Goal: Task Accomplishment & Management: Use online tool/utility

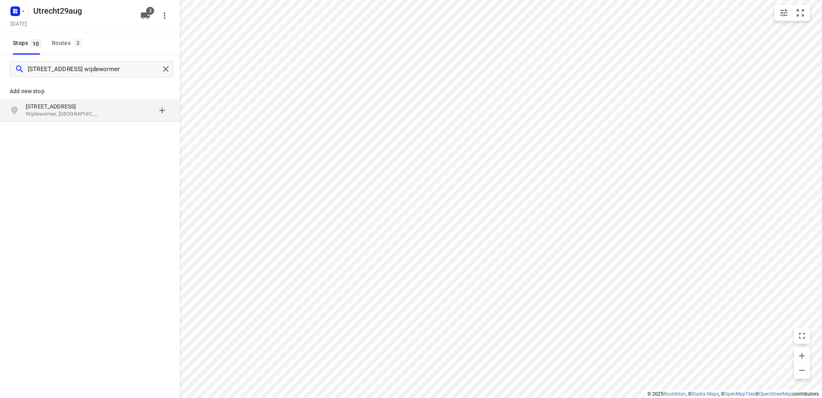
type input "[STREET_ADDRESS] wijdewormer"
click at [68, 111] on p "Wijdewormer, [GEOGRAPHIC_DATA]" at bounding box center [63, 114] width 74 height 8
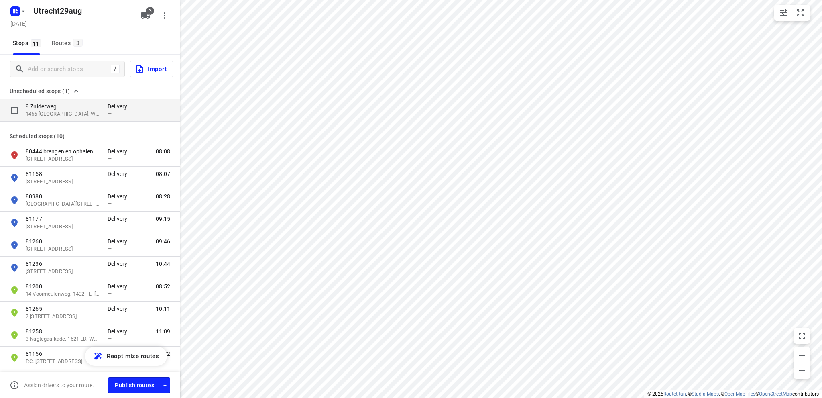
click at [61, 112] on p "1456 [GEOGRAPHIC_DATA], Wijdewormer, [GEOGRAPHIC_DATA]" at bounding box center [63, 114] width 74 height 8
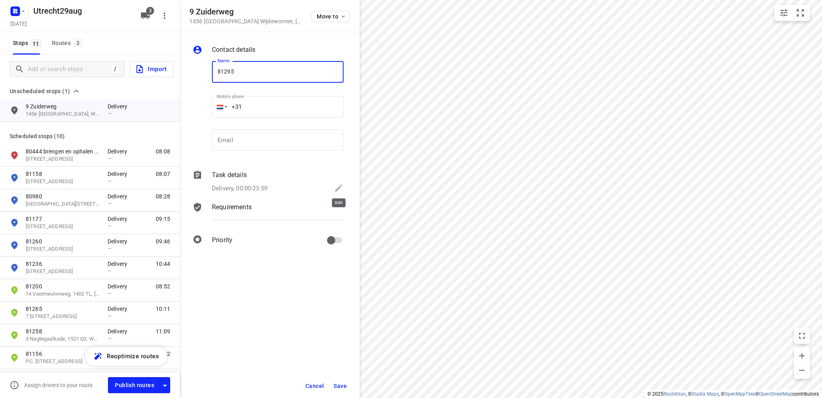
type input "81295"
click at [339, 185] on icon at bounding box center [339, 188] width 10 height 10
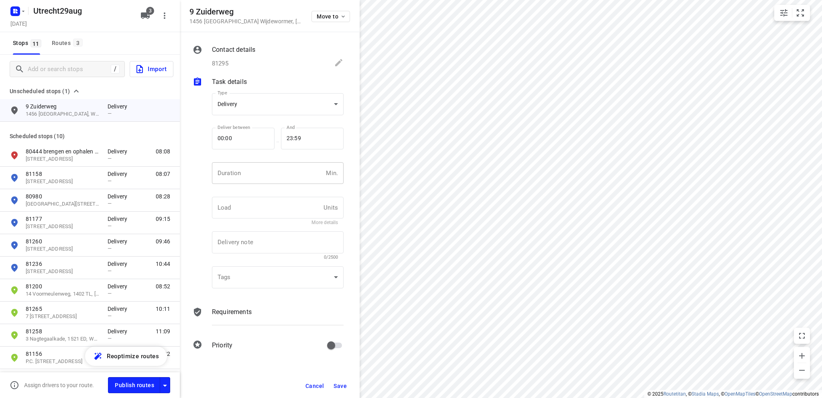
click at [233, 172] on input "number" at bounding box center [267, 173] width 111 height 22
type input "10"
click at [339, 384] on span "Save" at bounding box center [339, 385] width 13 height 6
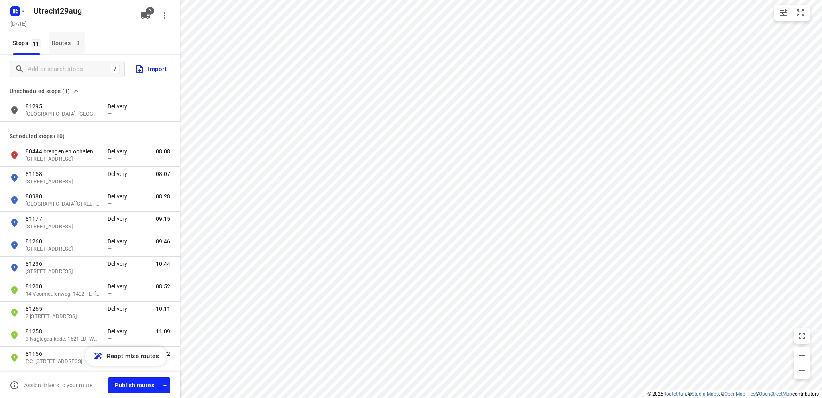
click at [57, 39] on div "Routes 3" at bounding box center [68, 43] width 33 height 10
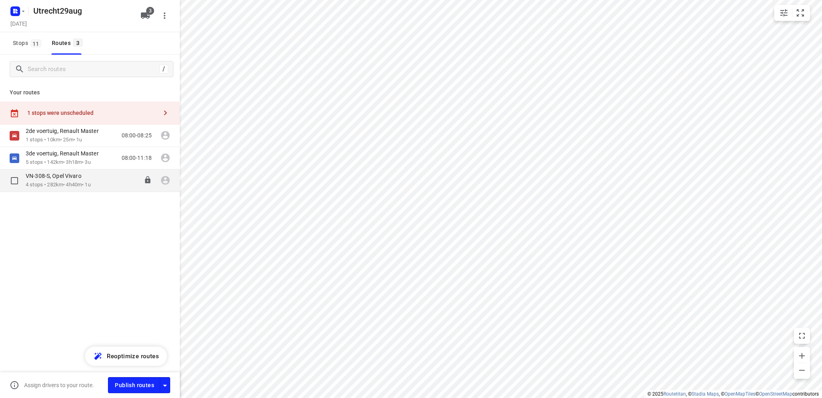
click at [47, 181] on p "4 stops • 282km • 4h40m • 1u" at bounding box center [58, 185] width 65 height 8
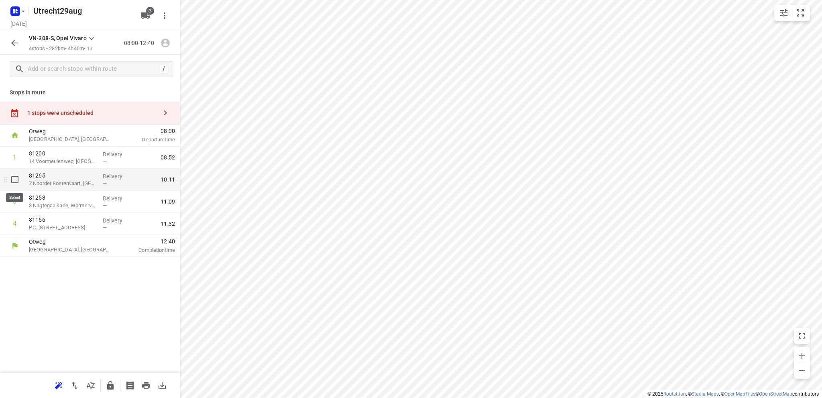
click at [12, 178] on input "checkbox" at bounding box center [15, 179] width 16 height 16
checkbox input "true"
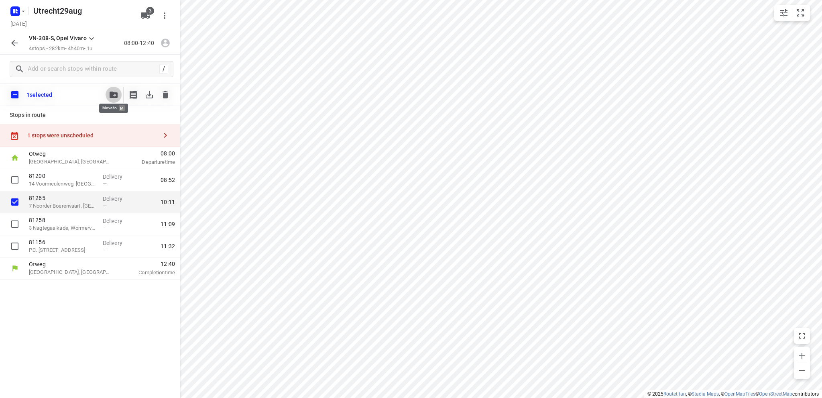
click at [112, 94] on icon "button" at bounding box center [114, 94] width 8 height 6
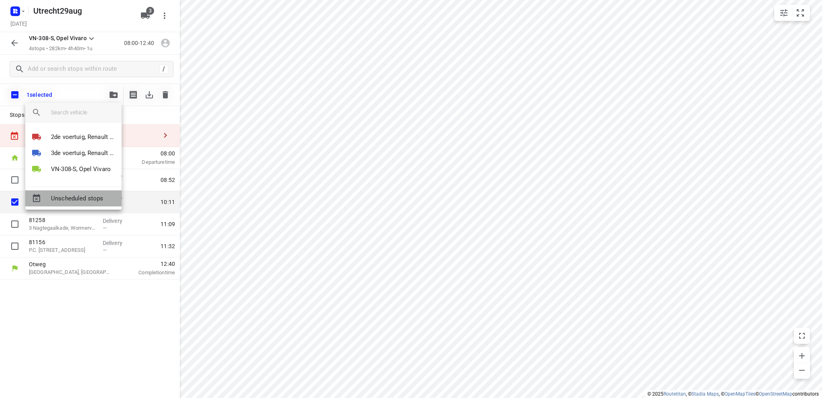
click at [83, 197] on span "Unscheduled stops" at bounding box center [83, 198] width 64 height 9
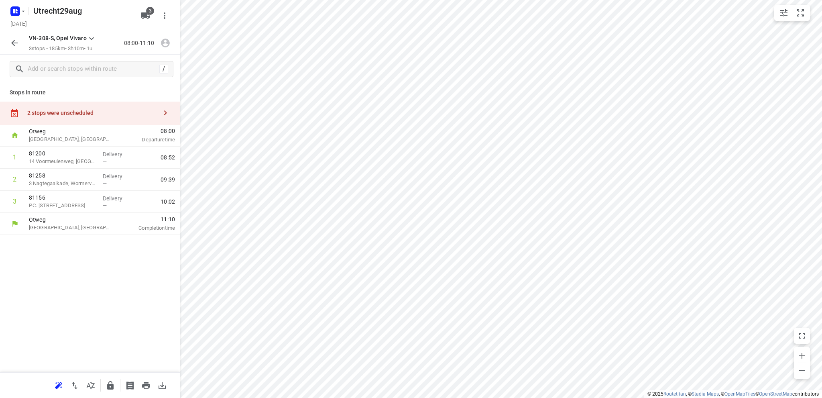
click at [75, 116] on div "2 stops were unscheduled" at bounding box center [90, 113] width 180 height 23
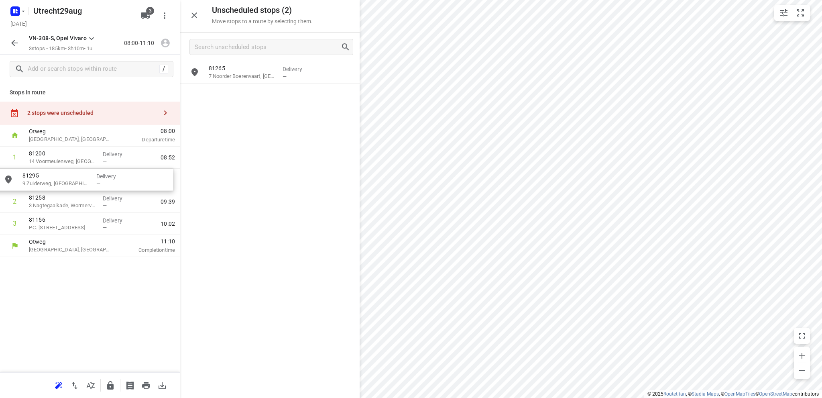
drag, startPoint x: 248, startPoint y: 96, endPoint x: 59, endPoint y: 183, distance: 207.5
click at [196, 14] on icon "button" at bounding box center [194, 15] width 10 height 10
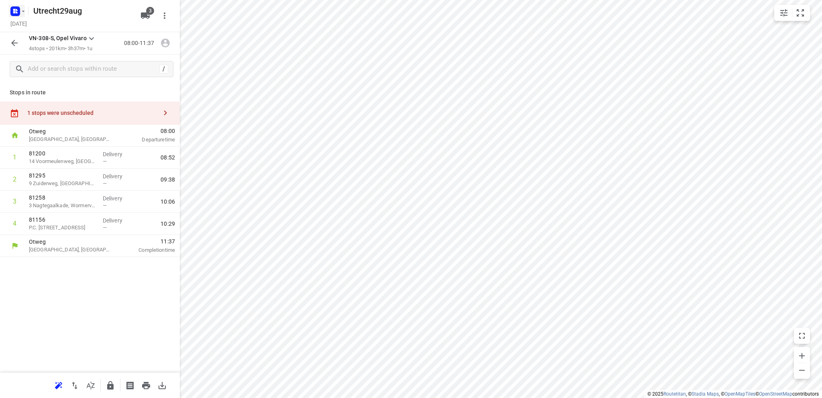
click at [14, 8] on rect "button" at bounding box center [15, 11] width 10 height 10
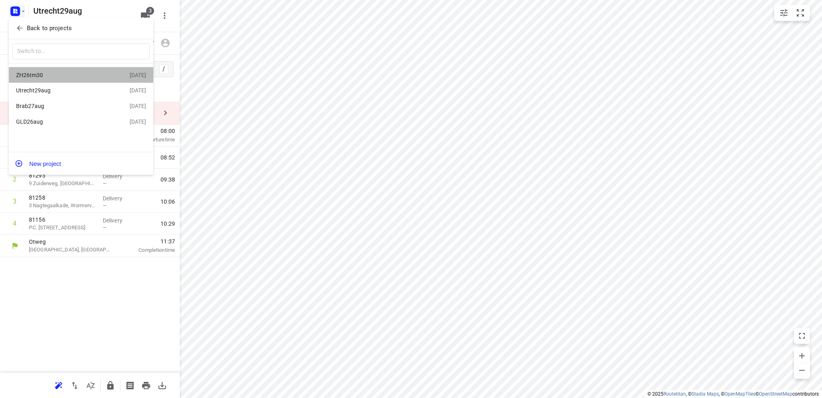
drag, startPoint x: 36, startPoint y: 69, endPoint x: 36, endPoint y: 73, distance: 4.4
click at [36, 69] on div "ZH26tm30 [DATE]" at bounding box center [81, 75] width 144 height 16
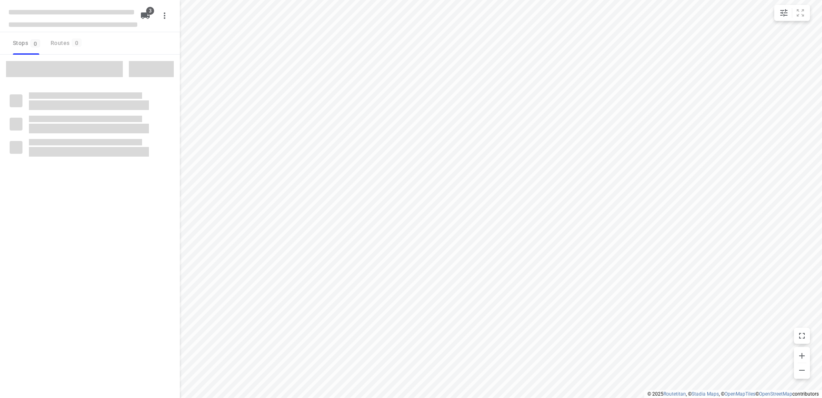
type input "distance"
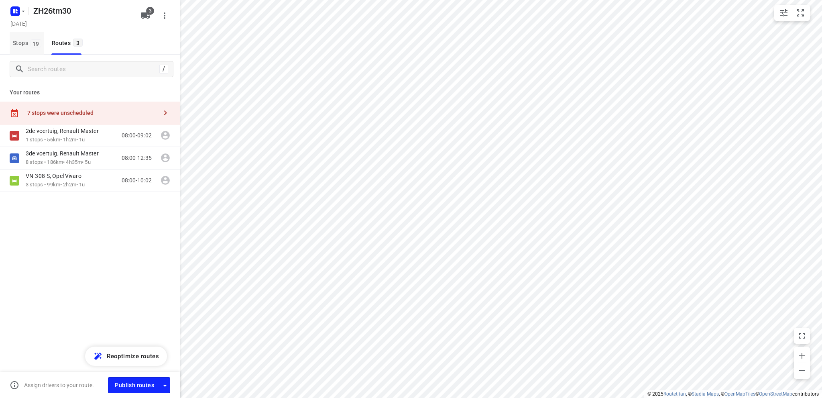
click at [18, 42] on span "Stops 19" at bounding box center [28, 43] width 31 height 10
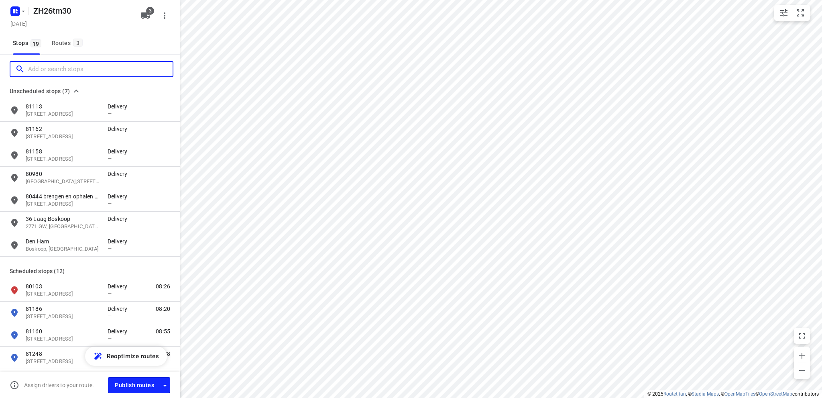
click at [37, 73] on input "Add or search stops" at bounding box center [100, 69] width 144 height 12
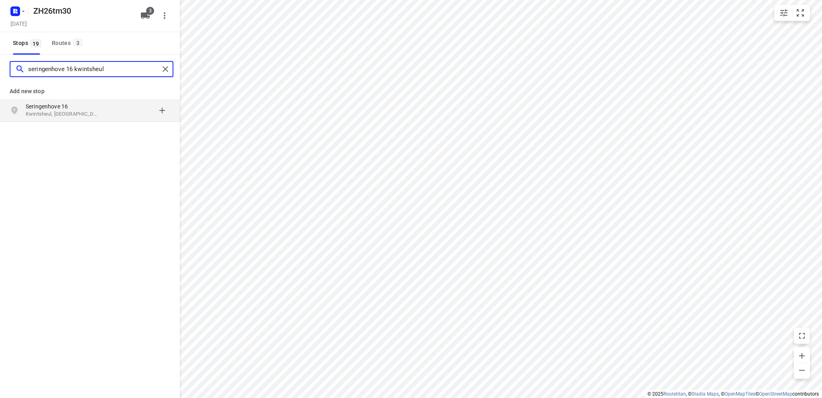
type input "seringenhove 16 kwintsheul"
click at [66, 113] on p "Kwintsheul, [GEOGRAPHIC_DATA]" at bounding box center [63, 114] width 74 height 8
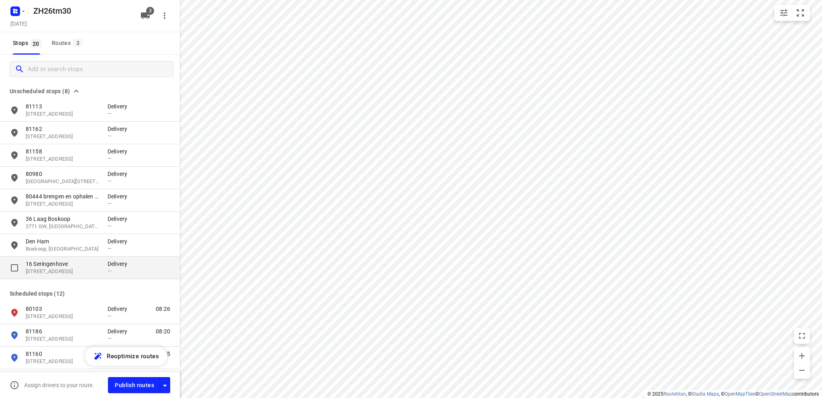
click at [65, 276] on div "16 Seringenhove 2295 RC, Kwintsheul, NL Delivery —" at bounding box center [90, 267] width 180 height 22
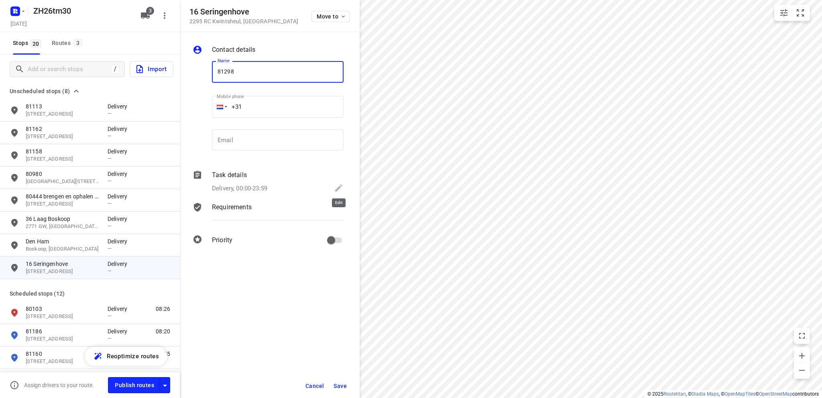
type input "81298"
click at [337, 184] on icon at bounding box center [339, 188] width 10 height 10
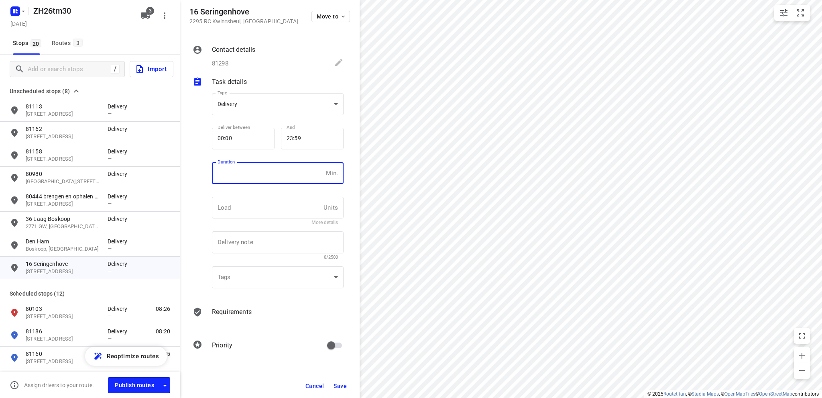
click at [250, 176] on input "number" at bounding box center [267, 173] width 111 height 22
type input "10"
click at [337, 384] on span "Save" at bounding box center [339, 385] width 13 height 6
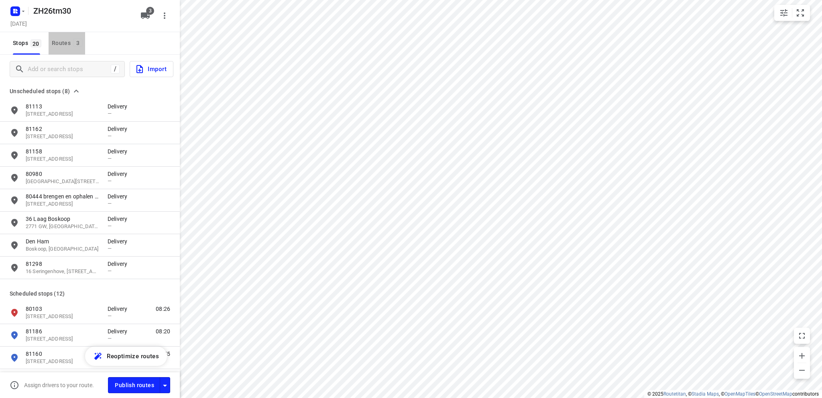
click at [63, 42] on div "Routes 3" at bounding box center [68, 43] width 33 height 10
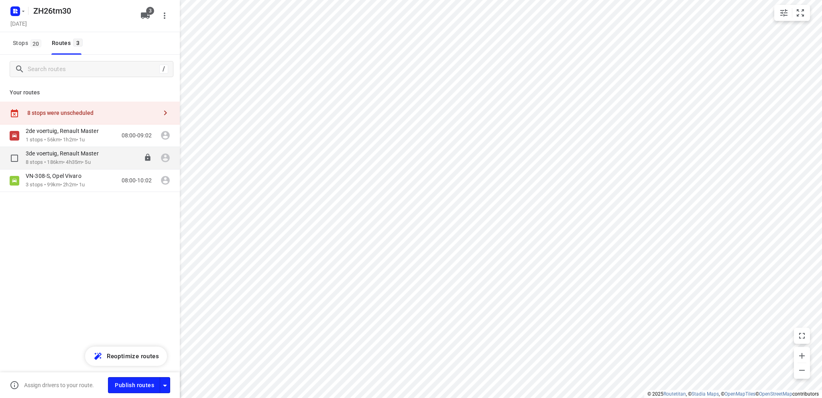
click at [58, 156] on p "3de voertuig, Renault Master" at bounding box center [65, 153] width 78 height 7
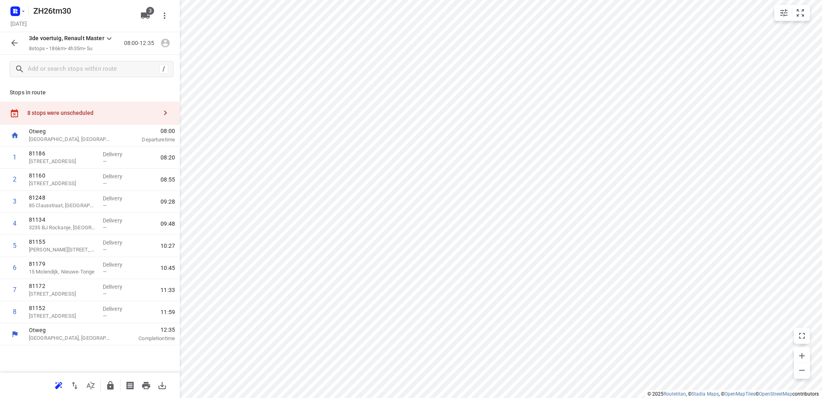
click at [83, 119] on div "8 stops were unscheduled" at bounding box center [90, 113] width 180 height 23
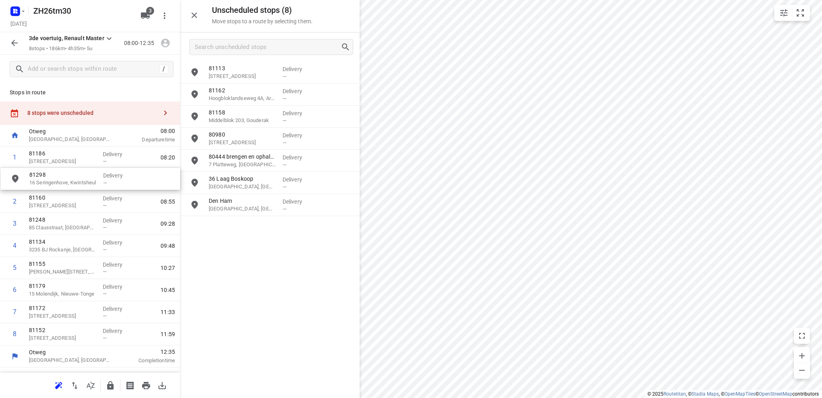
drag, startPoint x: 258, startPoint y: 234, endPoint x: 77, endPoint y: 186, distance: 187.6
click at [195, 12] on icon "button" at bounding box center [194, 15] width 10 height 10
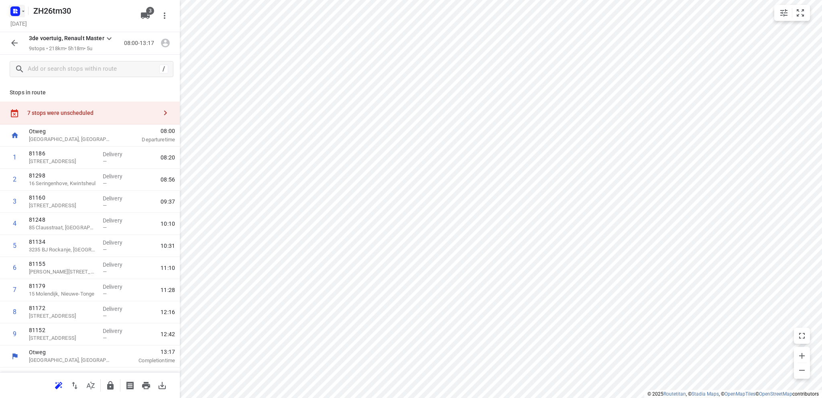
click at [18, 9] on rect "button" at bounding box center [15, 11] width 10 height 10
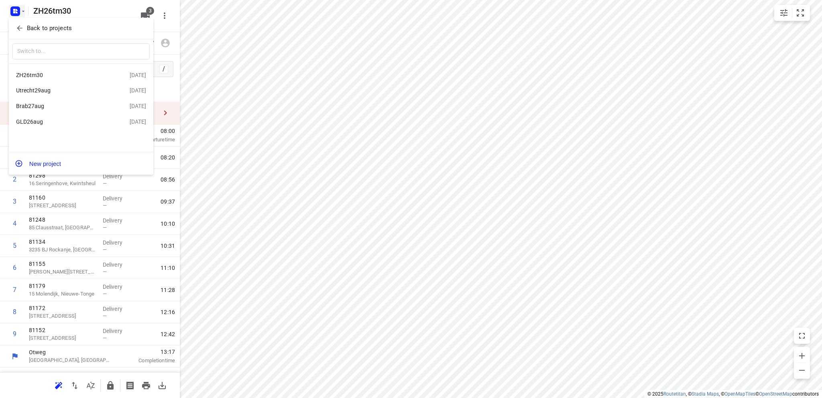
click at [45, 108] on div "Brab27aug" at bounding box center [62, 106] width 92 height 6
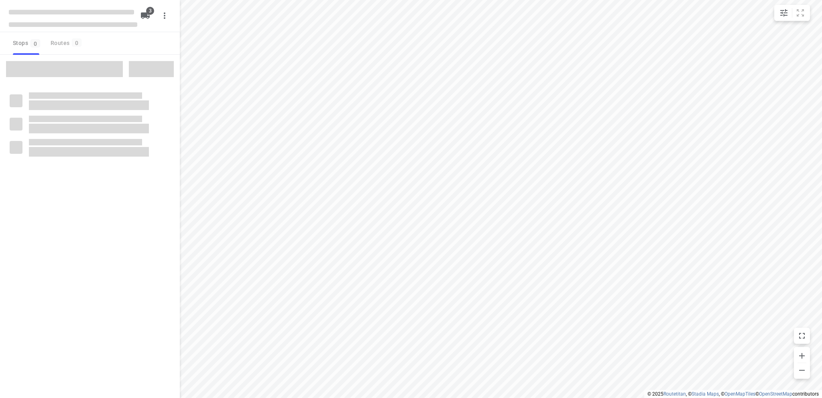
type input "distance"
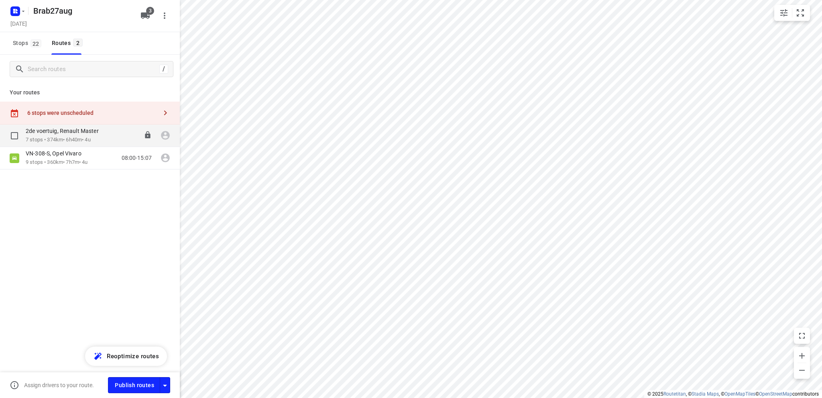
click at [41, 139] on p "7 stops • 374km • 6h40m • 4u" at bounding box center [66, 140] width 81 height 8
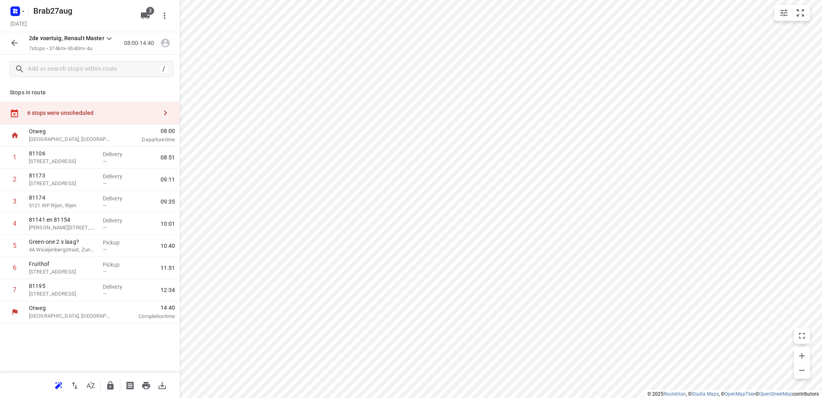
click at [12, 42] on icon "button" at bounding box center [14, 43] width 6 height 6
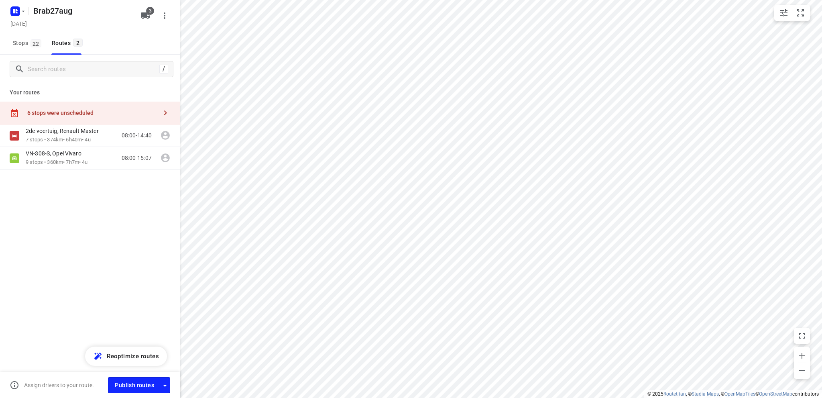
click at [12, 42] on button "Stops 22" at bounding box center [27, 43] width 34 height 22
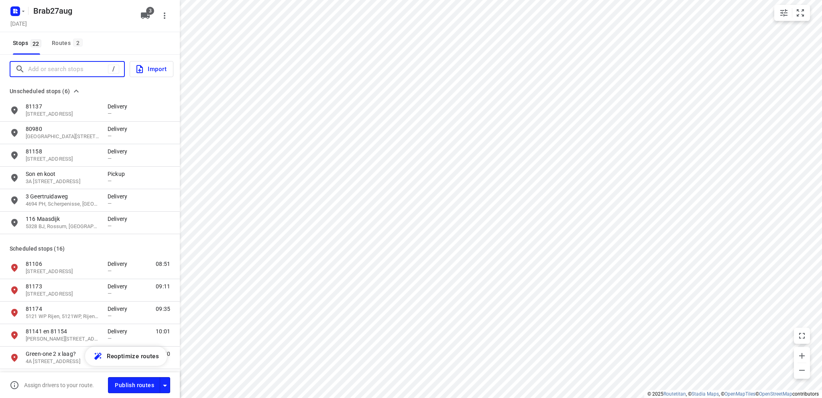
click at [45, 66] on input "Add or search stops" at bounding box center [68, 69] width 80 height 12
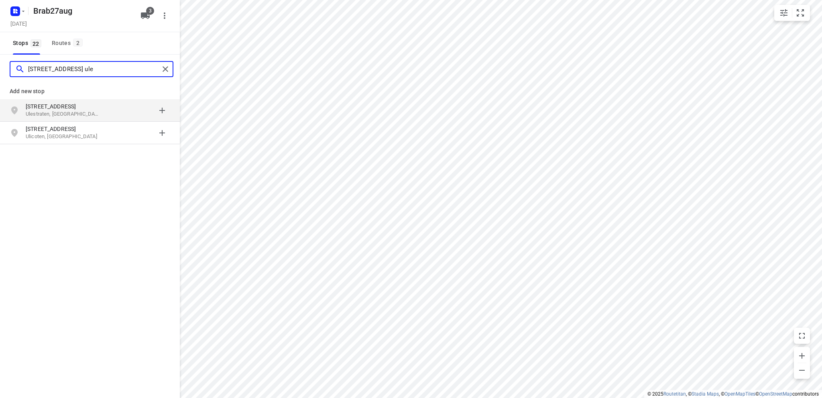
type input "[STREET_ADDRESS] ule"
click at [48, 112] on p "Ulestraten, [GEOGRAPHIC_DATA]" at bounding box center [63, 114] width 74 height 8
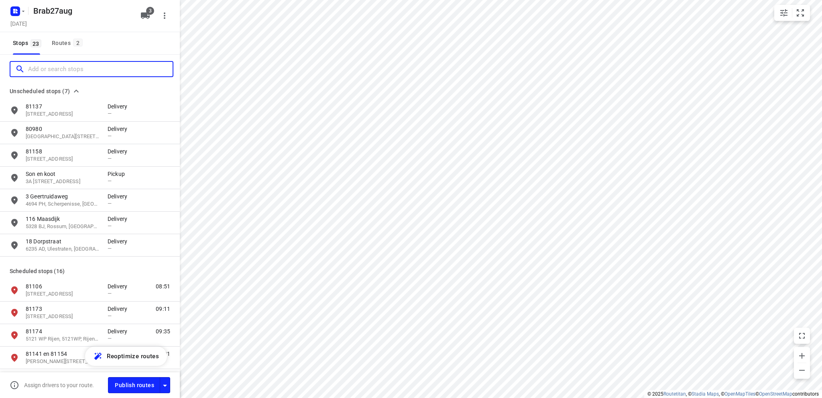
click at [29, 65] on input "Add or search stops" at bounding box center [100, 69] width 144 height 12
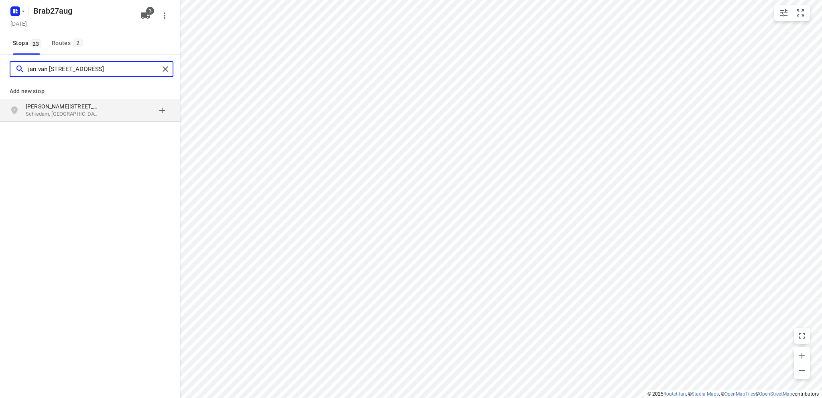
type input "jan van [STREET_ADDRESS]"
click at [50, 110] on p "Schiedam, [GEOGRAPHIC_DATA]" at bounding box center [63, 114] width 74 height 8
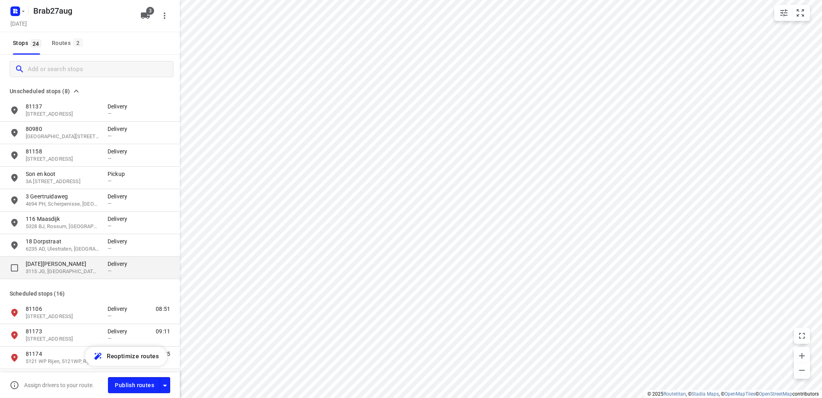
click at [65, 264] on p "[DATE][PERSON_NAME]" at bounding box center [63, 264] width 74 height 8
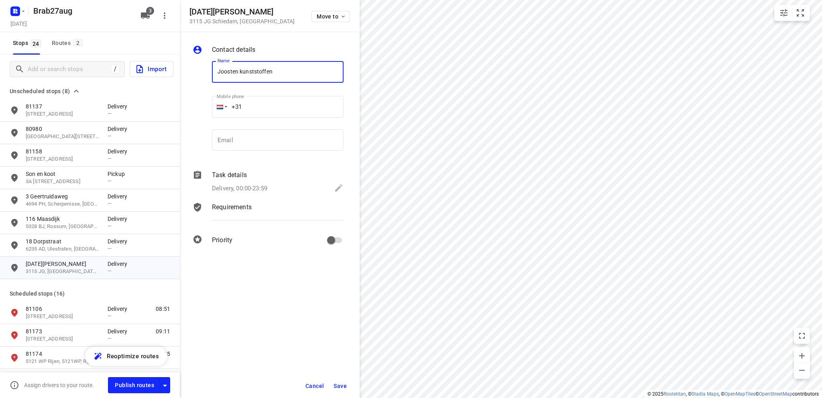
type input "joosten Kunststoffen"
click at [339, 186] on icon at bounding box center [339, 188] width 10 height 10
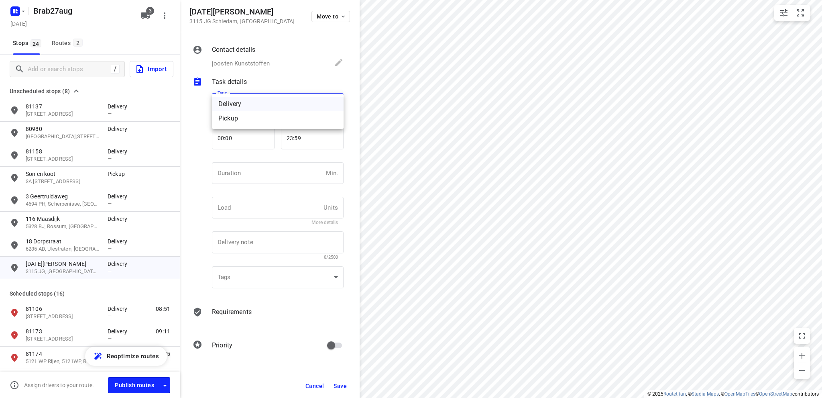
click at [259, 101] on body "i © 2025 Routetitan , © Stadia Maps , © OpenMapTiles © OpenStreetMap contributo…" at bounding box center [411, 199] width 822 height 398
click at [255, 120] on div "Pickup" at bounding box center [277, 119] width 119 height 10
type input "pickup"
click at [241, 175] on input "number" at bounding box center [267, 173] width 111 height 22
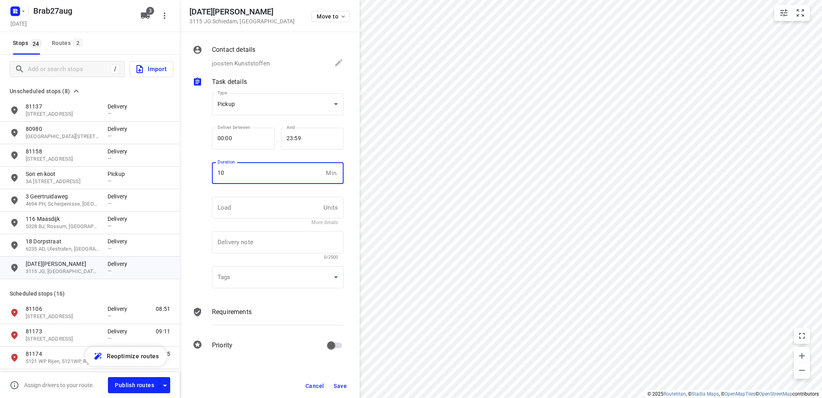
type input "10"
click at [336, 382] on span "Save" at bounding box center [339, 385] width 13 height 6
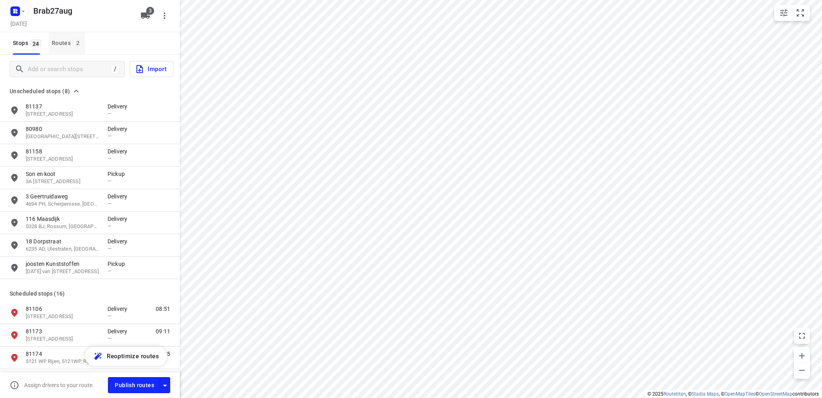
click at [64, 40] on div "Routes 2" at bounding box center [68, 43] width 33 height 10
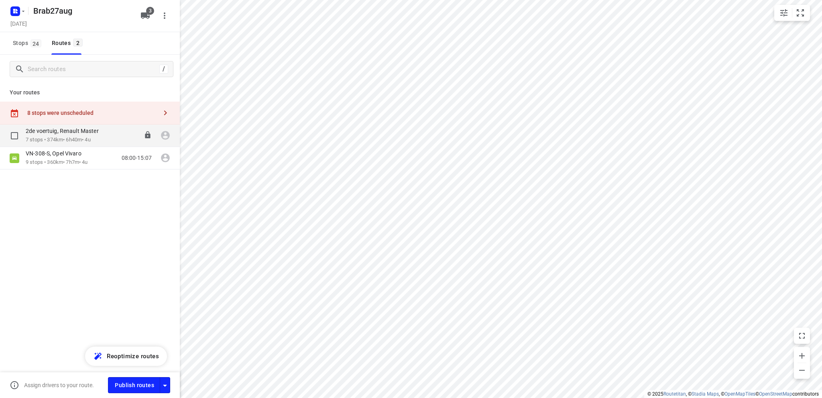
click at [76, 136] on p "7 stops • 374km • 6h40m • 4u" at bounding box center [66, 140] width 81 height 8
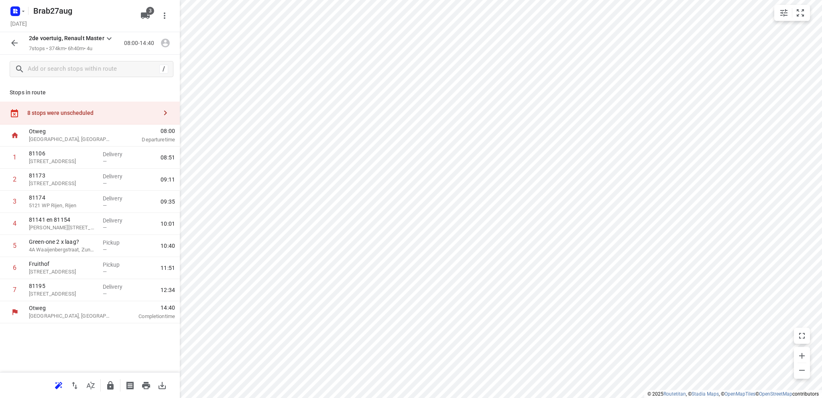
click at [73, 111] on div "8 stops were unscheduled" at bounding box center [92, 113] width 130 height 6
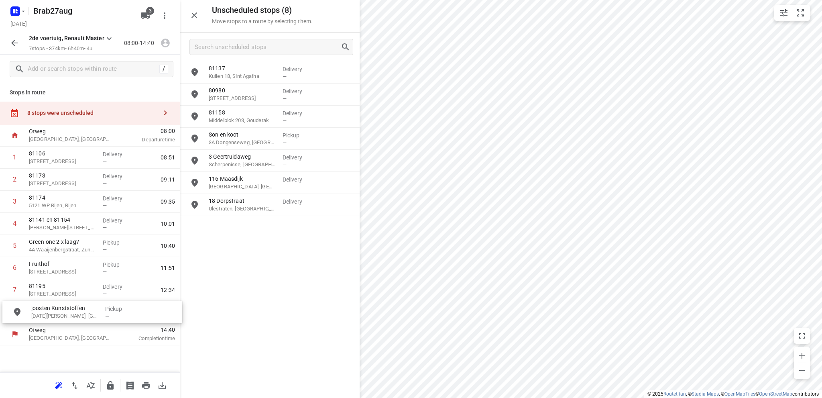
drag, startPoint x: 255, startPoint y: 229, endPoint x: 73, endPoint y: 315, distance: 200.5
